Goal: Find contact information: Find contact information

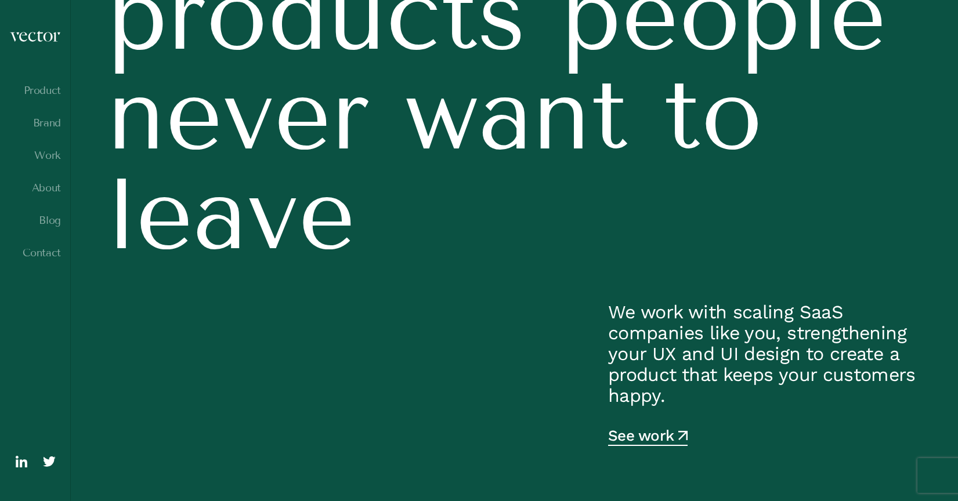
scroll to position [238, 0]
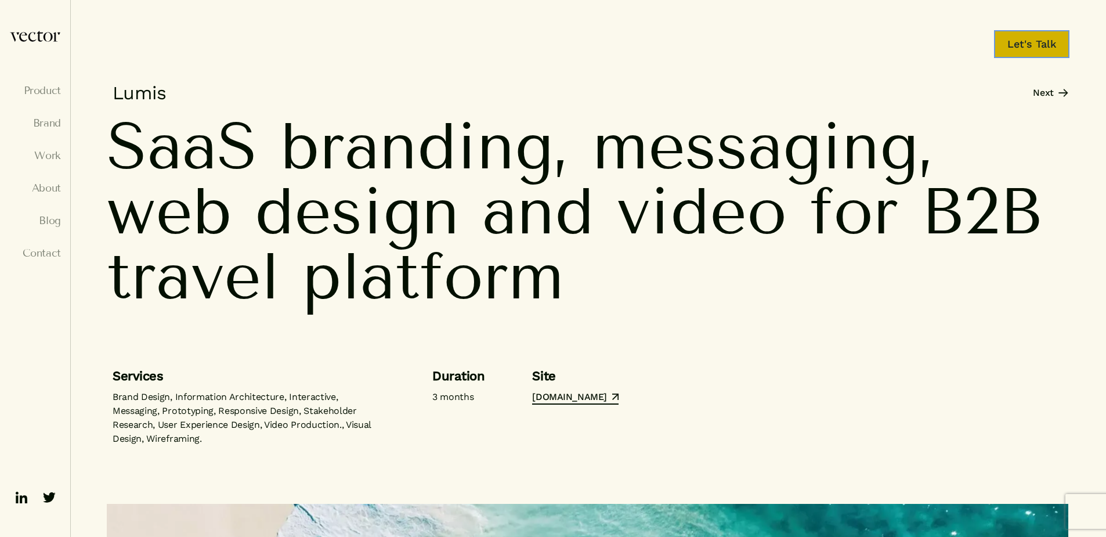
click at [1036, 48] on link "Let's Talk" at bounding box center [1031, 44] width 75 height 28
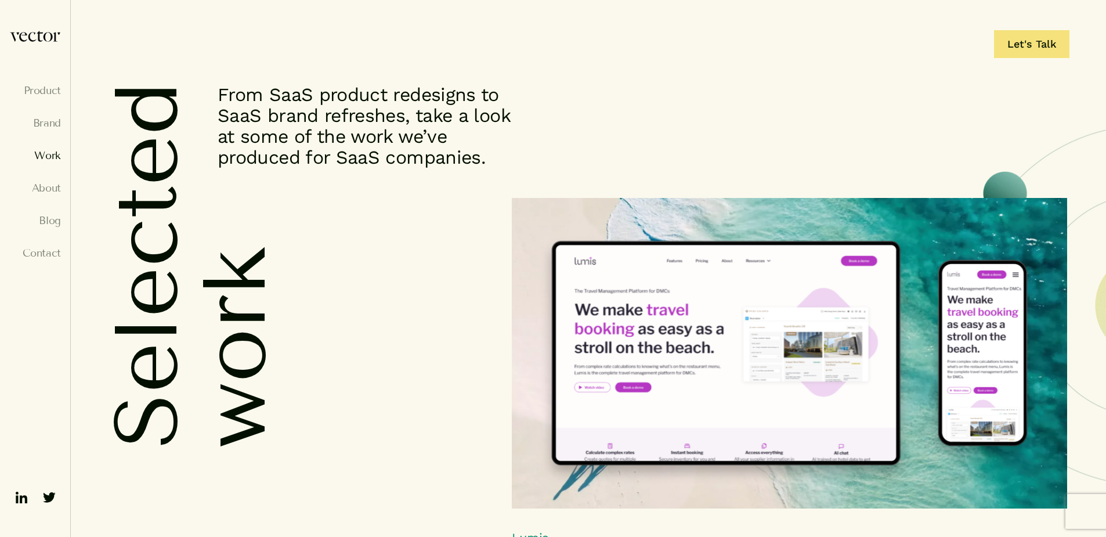
scroll to position [3, 0]
